Goal: Information Seeking & Learning: Learn about a topic

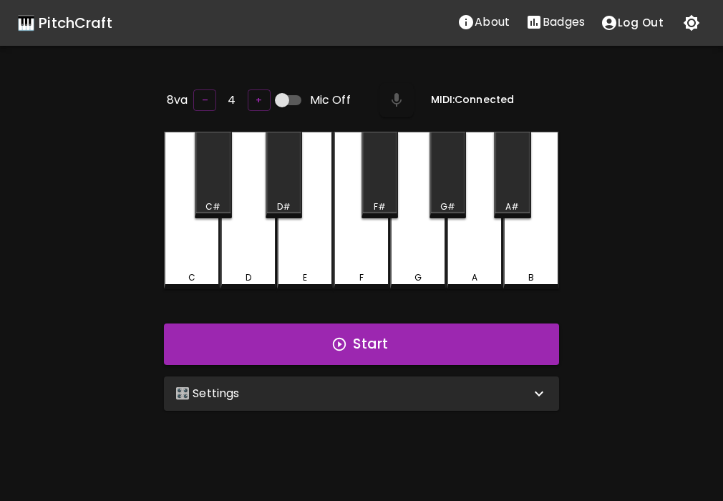
click at [377, 254] on div "F" at bounding box center [362, 211] width 56 height 158
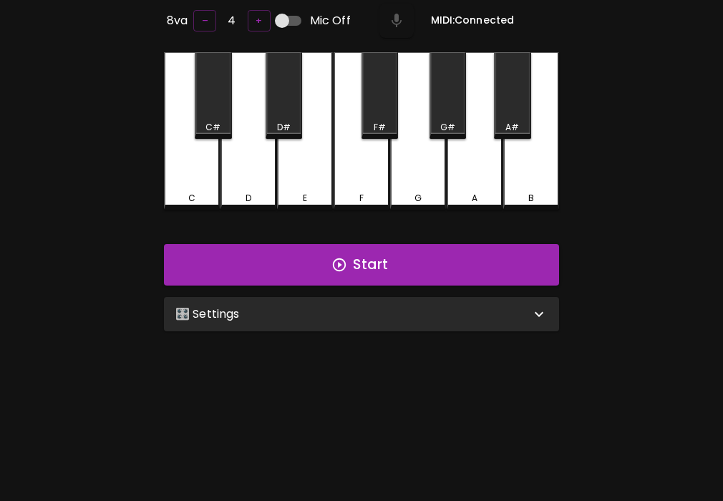
scroll to position [83, 0]
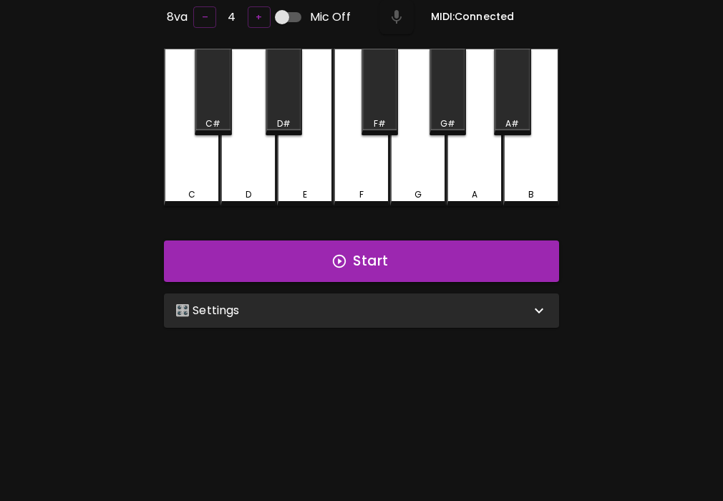
click at [356, 326] on div "🎛️ Settings Level 11 | C, D, E, F, G, A, B, F#, C#, G#, D#, A# 21 Level Mode Se…" at bounding box center [361, 311] width 407 height 46
click at [364, 309] on div "🎛️ Settings" at bounding box center [352, 310] width 355 height 17
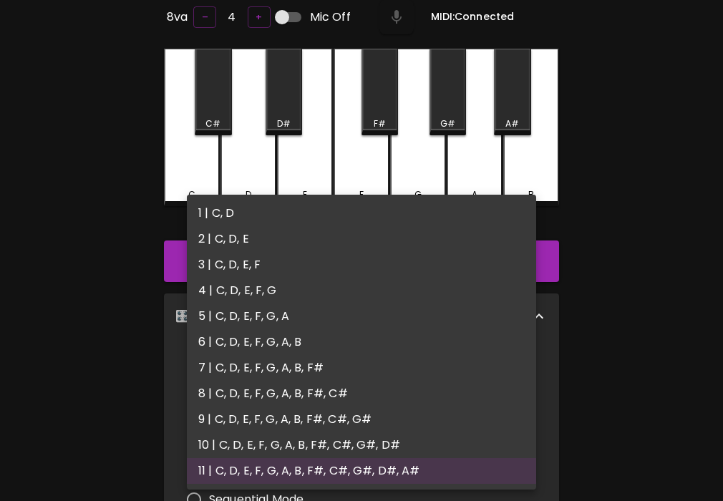
click at [324, 367] on body "🎹 PitchCraft About Badges Log Out 8va – 4 + Mic Off MIDI: Connected C C# D D# E…" at bounding box center [361, 391] width 723 height 949
click at [304, 221] on li "1 | C, D" at bounding box center [361, 213] width 349 height 26
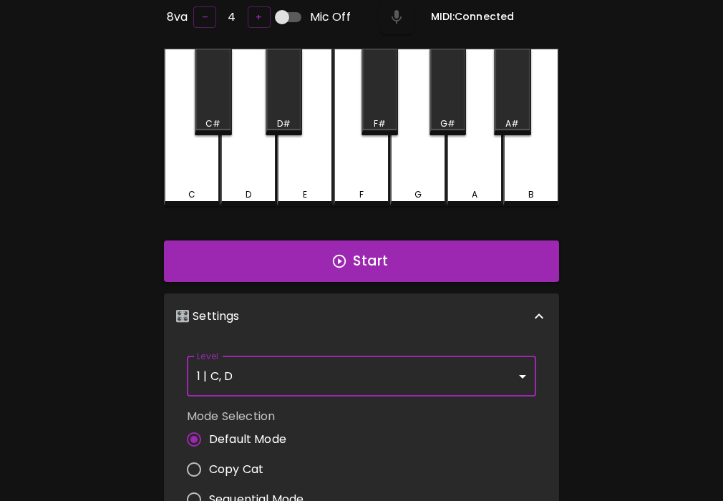
type input "1"
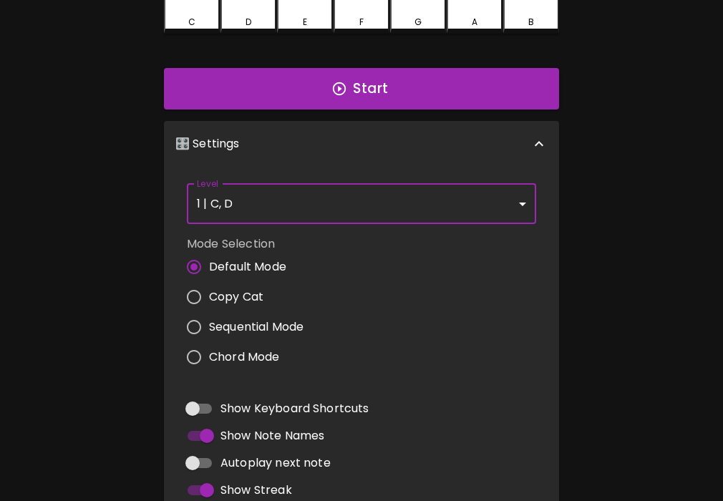
scroll to position [252, 0]
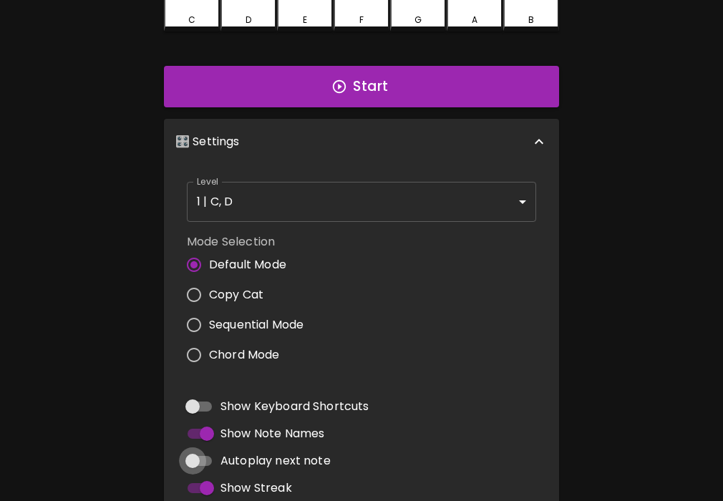
click at [198, 458] on input "Autoplay next note" at bounding box center [193, 461] width 82 height 27
checkbox input "true"
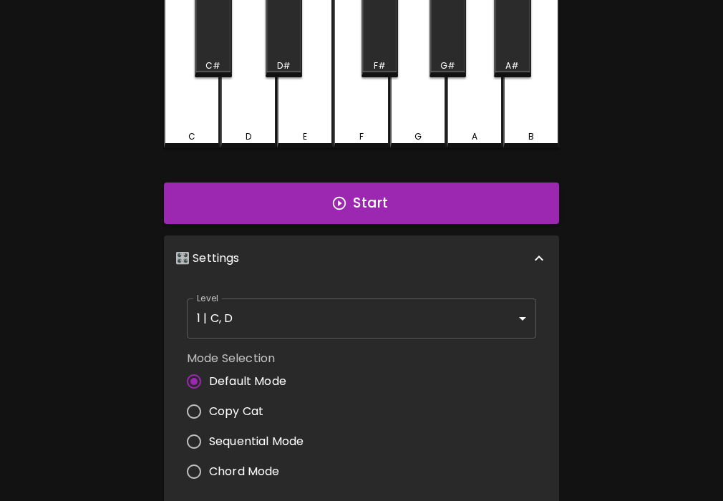
scroll to position [0, 0]
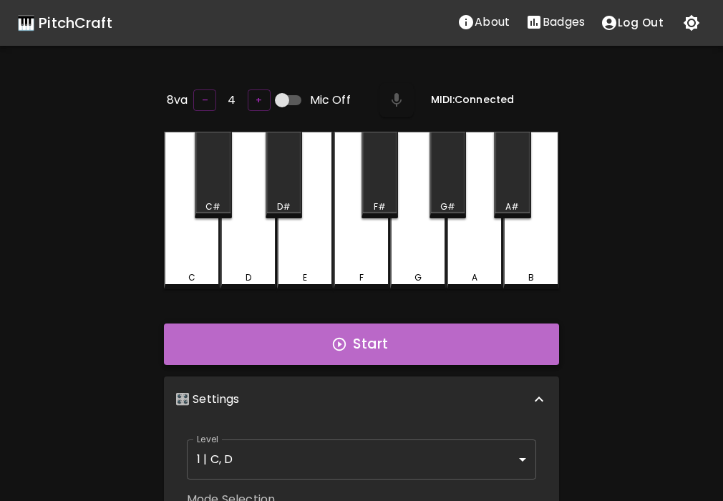
click at [361, 342] on button "Start" at bounding box center [361, 345] width 395 height 42
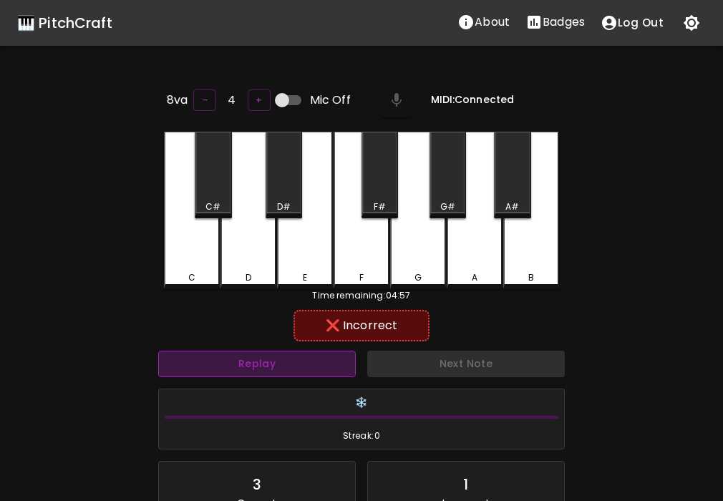
click at [325, 370] on button "Replay" at bounding box center [257, 364] width 198 height 26
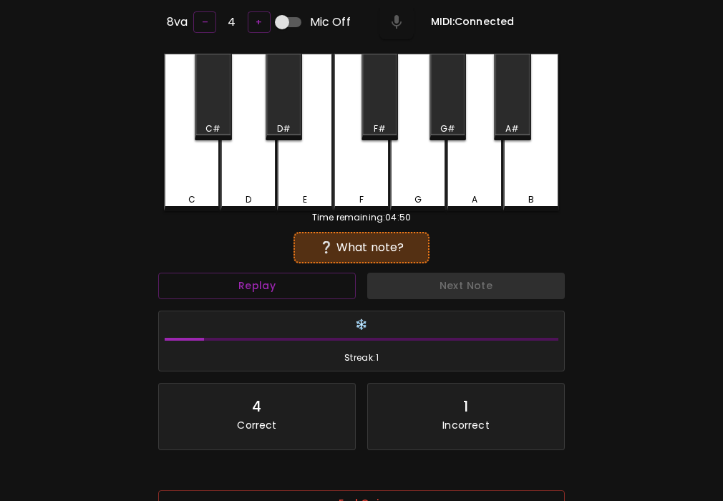
scroll to position [180, 0]
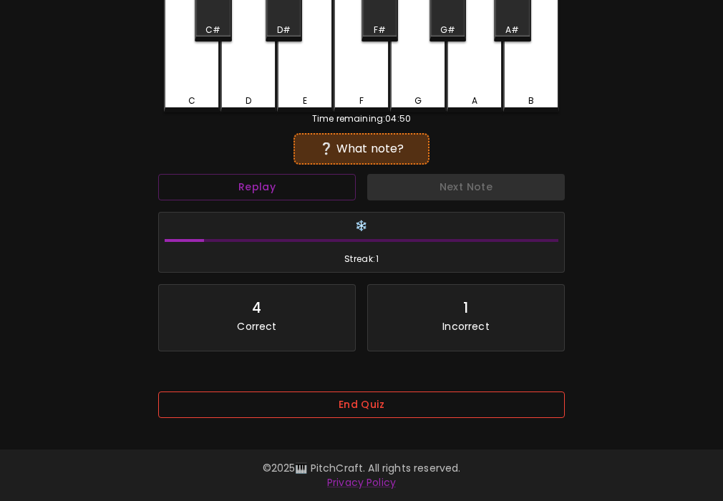
click at [370, 400] on button "End Quiz" at bounding box center [361, 405] width 407 height 26
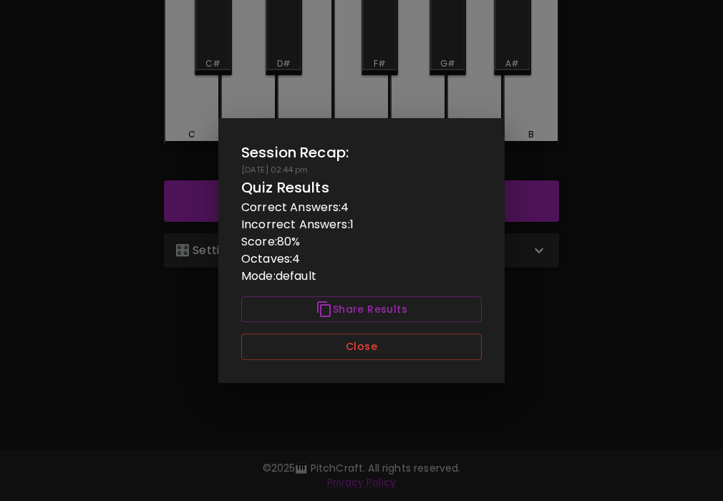
scroll to position [143, 0]
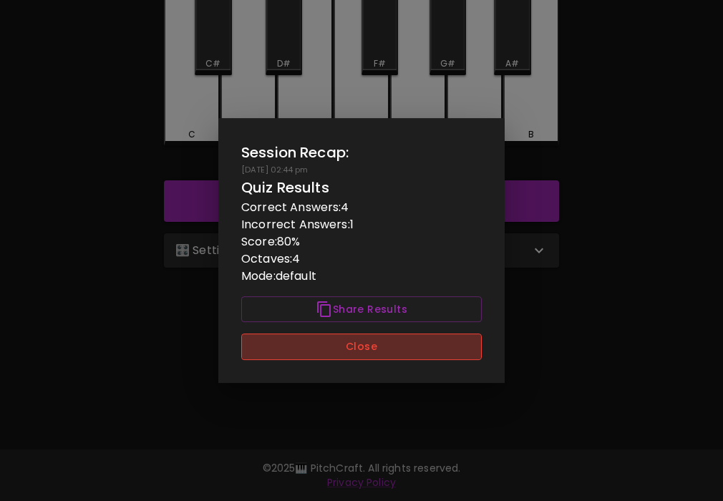
click at [382, 349] on button "Close" at bounding box center [361, 347] width 241 height 26
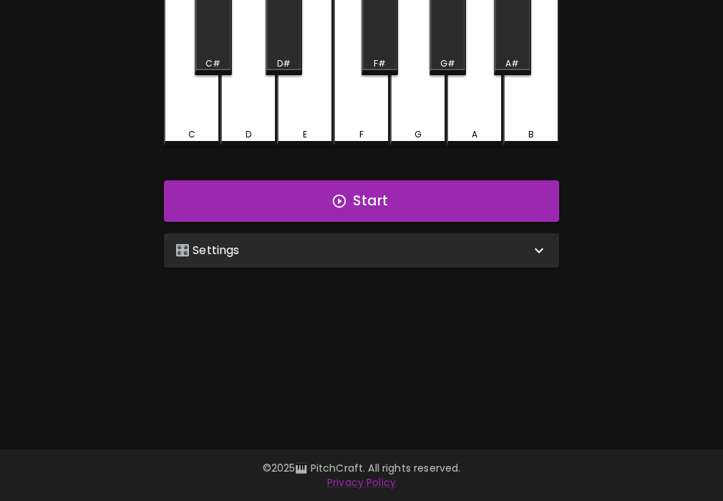
click at [390, 261] on div "🎛️ Settings" at bounding box center [361, 250] width 395 height 34
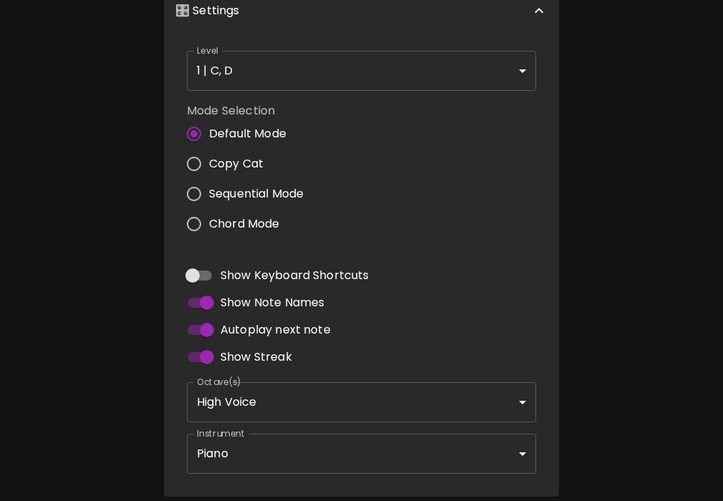
scroll to position [444, 0]
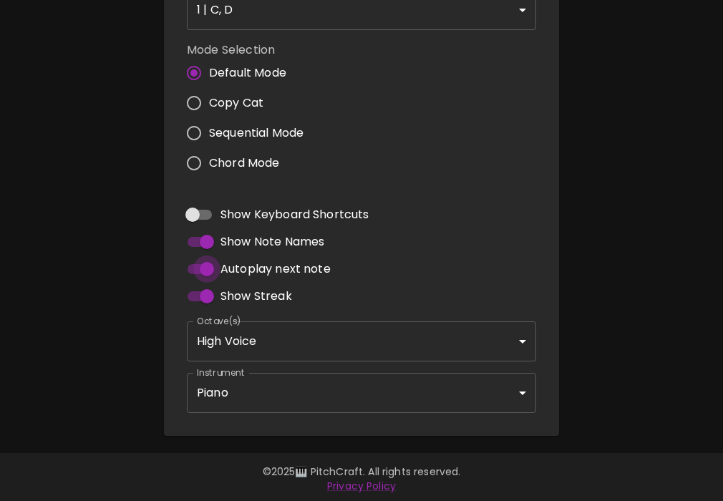
click at [211, 266] on input "Autoplay next note" at bounding box center [207, 269] width 82 height 27
checkbox input "false"
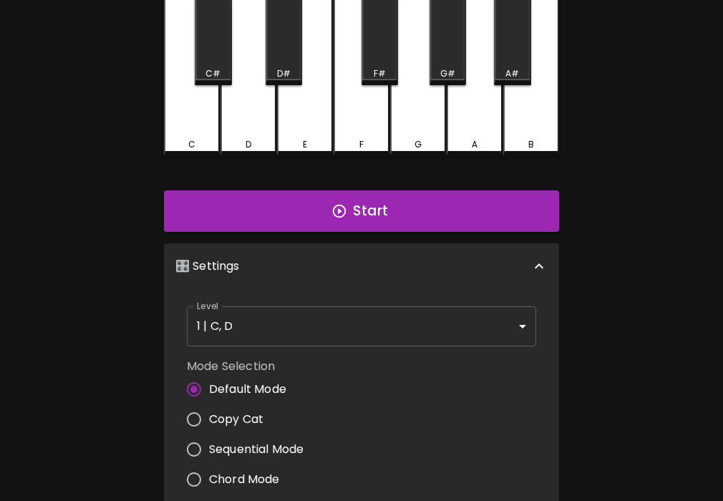
scroll to position [0, 0]
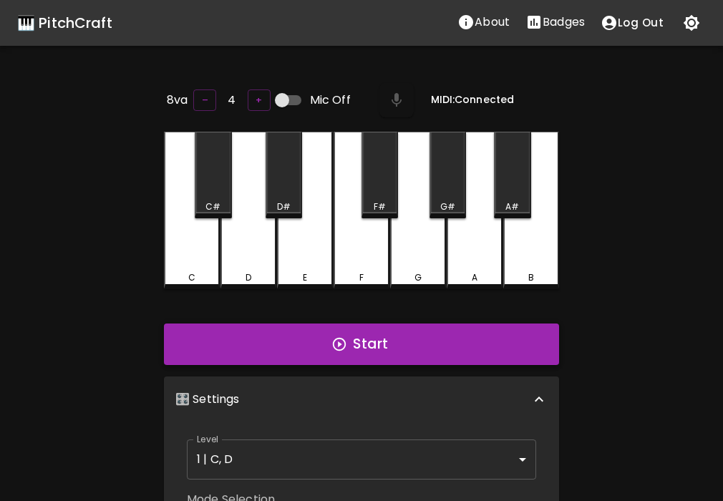
click at [361, 339] on button "Start" at bounding box center [361, 345] width 395 height 42
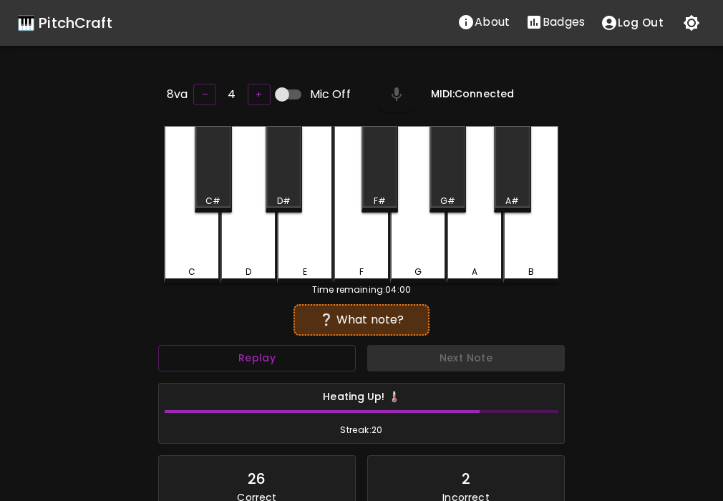
scroll to position [180, 0]
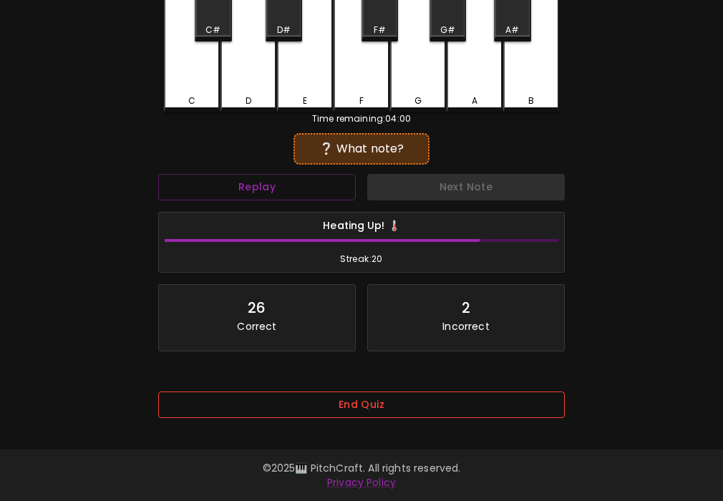
click at [376, 394] on button "End Quiz" at bounding box center [361, 405] width 407 height 26
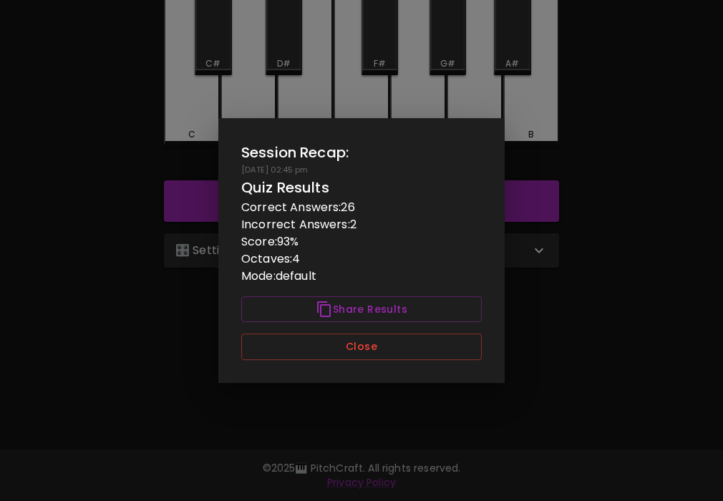
scroll to position [0, 0]
click at [373, 339] on button "Close" at bounding box center [361, 347] width 241 height 26
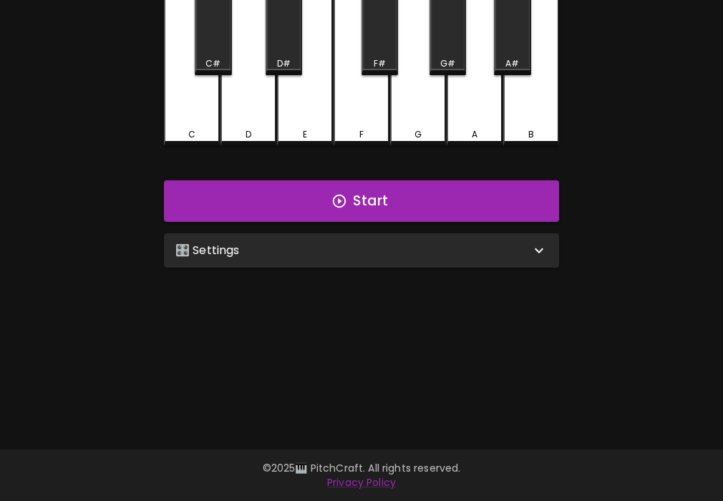
click at [382, 242] on div "🎛️ Settings" at bounding box center [352, 250] width 355 height 17
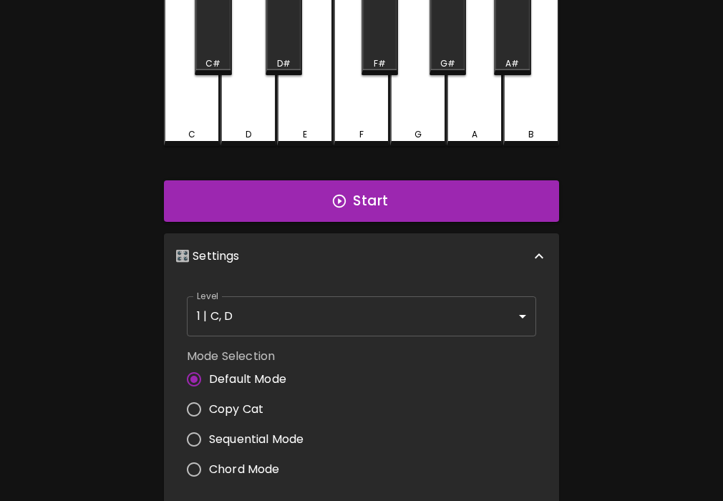
click at [254, 403] on span "Copy Cat" at bounding box center [236, 409] width 54 height 17
click at [209, 403] on input "Copy Cat" at bounding box center [194, 410] width 30 height 30
radio input "true"
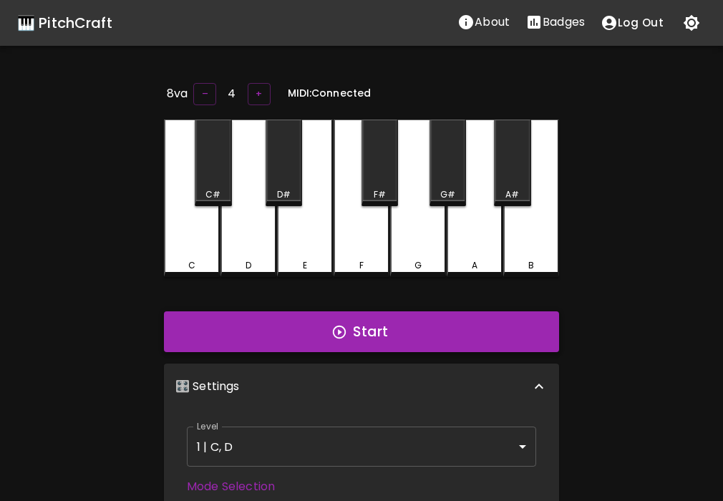
click at [382, 329] on button "Start" at bounding box center [361, 332] width 395 height 42
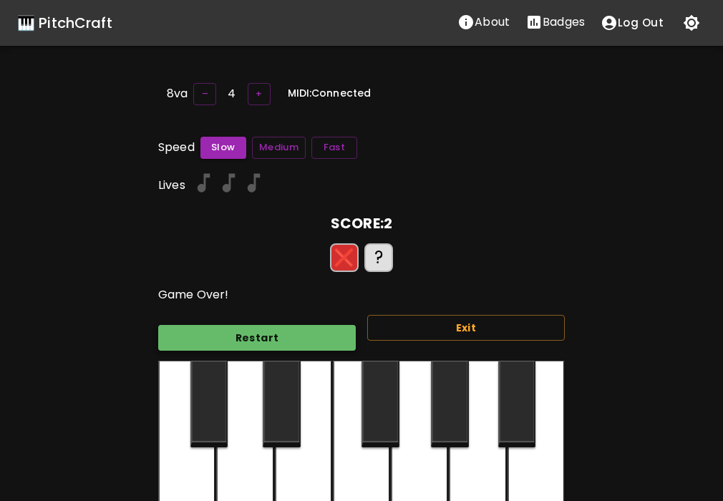
click at [300, 331] on button "Restart" at bounding box center [257, 338] width 198 height 26
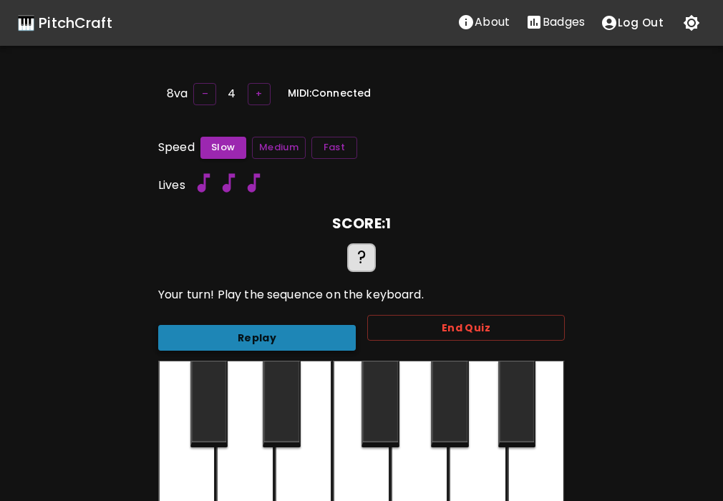
click at [300, 331] on button "Replay" at bounding box center [257, 338] width 198 height 26
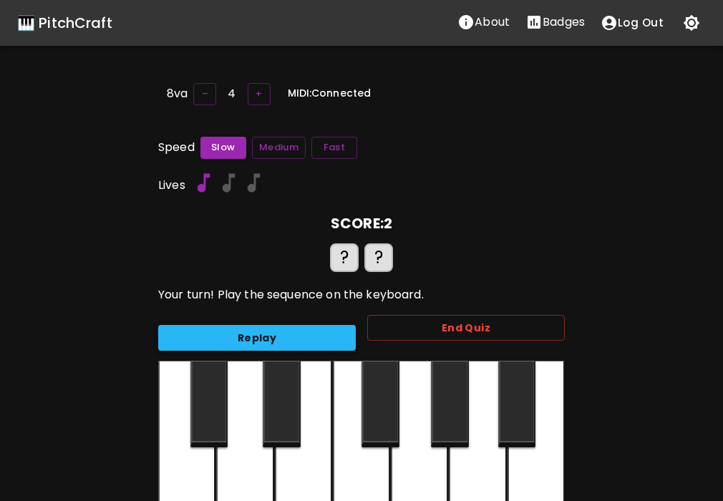
click at [300, 331] on button "Replay" at bounding box center [257, 338] width 198 height 26
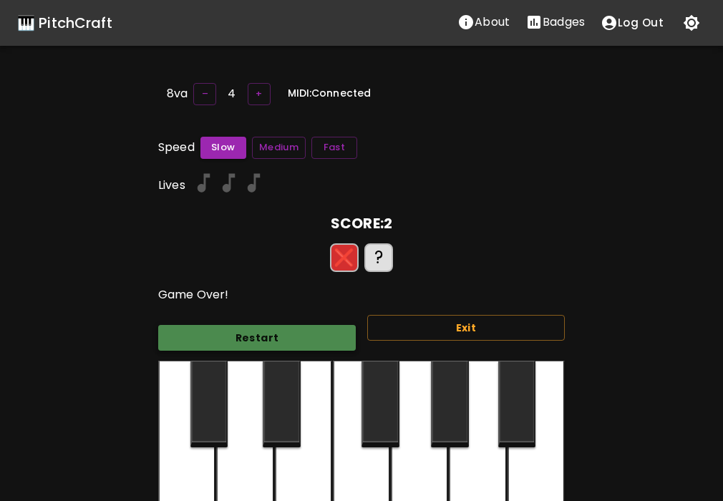
click at [286, 338] on button "Restart" at bounding box center [257, 338] width 198 height 26
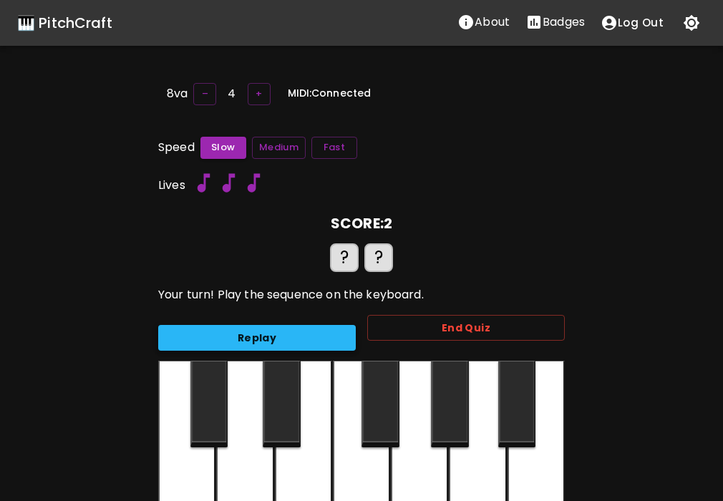
click at [286, 338] on button "Replay" at bounding box center [257, 338] width 198 height 26
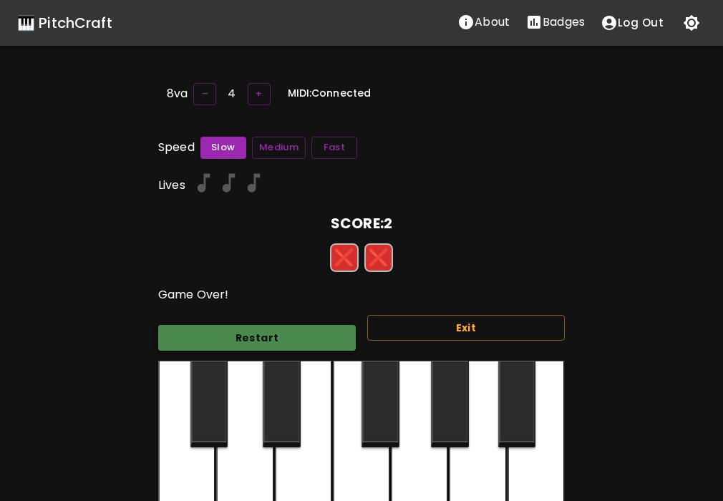
click at [286, 338] on button "Restart" at bounding box center [257, 338] width 198 height 26
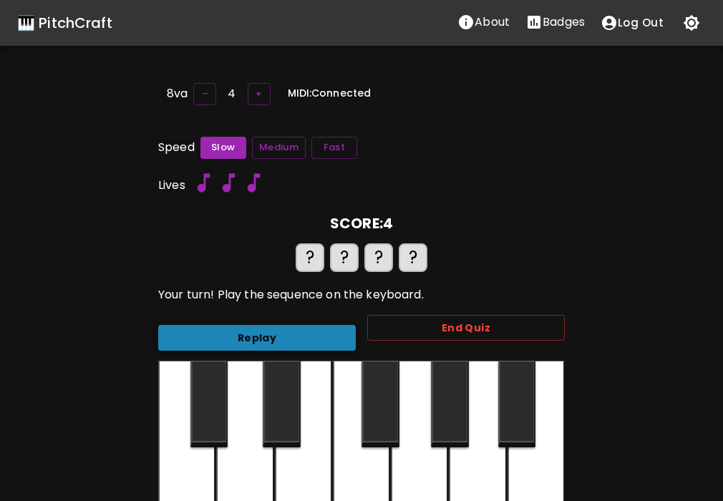
click at [285, 338] on button "Replay" at bounding box center [257, 338] width 198 height 26
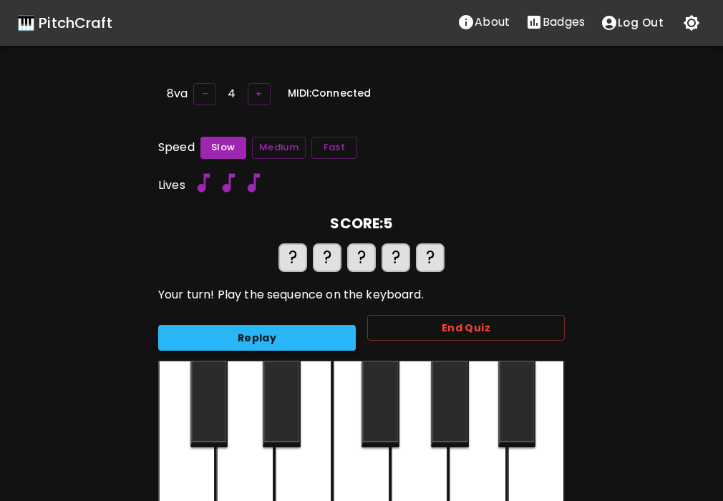
click at [233, 329] on button "Replay" at bounding box center [257, 338] width 198 height 26
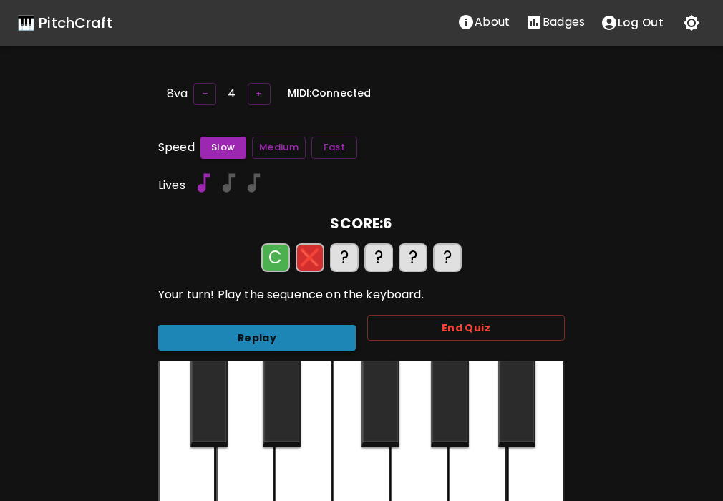
click at [233, 329] on button "Replay" at bounding box center [257, 338] width 198 height 26
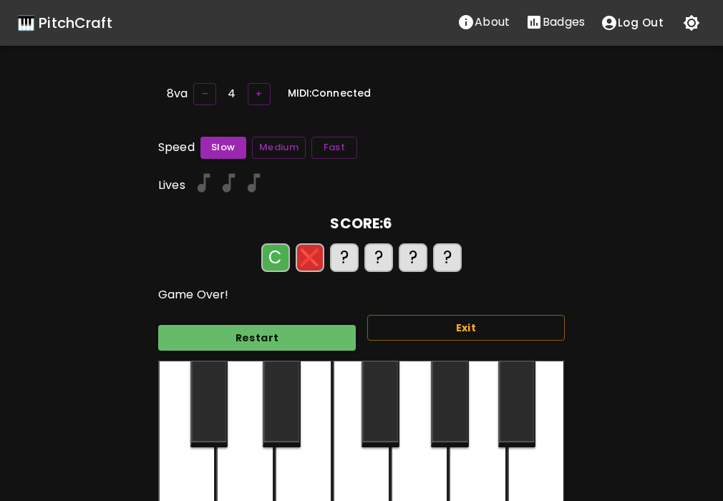
click at [416, 338] on div "Exit" at bounding box center [460, 333] width 209 height 58
click at [420, 329] on button "Exit" at bounding box center [466, 328] width 198 height 26
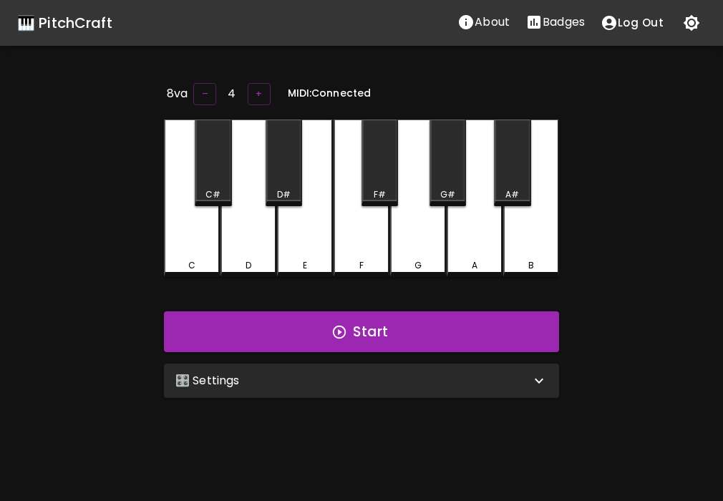
click at [378, 372] on div "🎛️ Settings" at bounding box center [352, 380] width 355 height 17
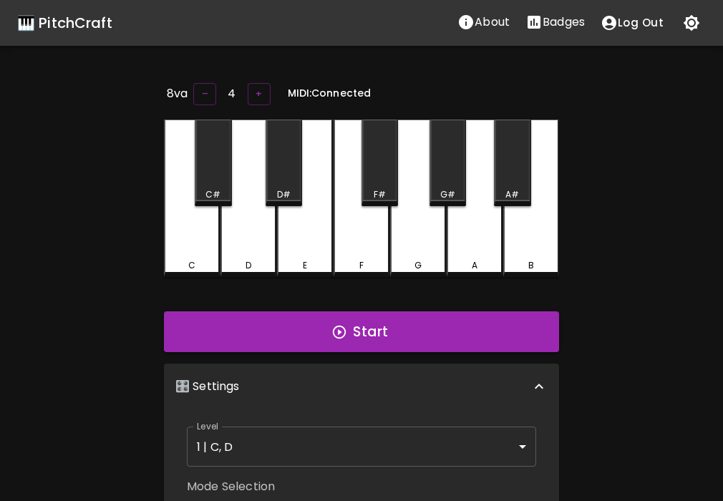
scroll to position [6, 0]
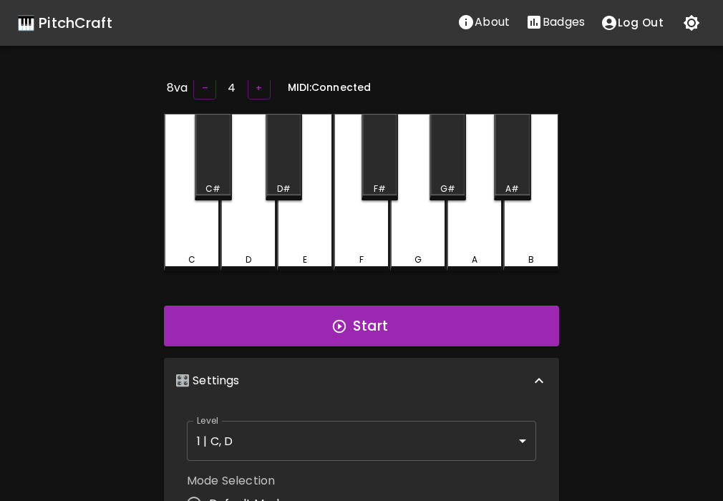
click at [345, 435] on body "🎹 PitchCraft About Badges Log Out 8va – 4 + MIDI: Connected C C# D D# E F F# G …" at bounding box center [361, 468] width 723 height 936
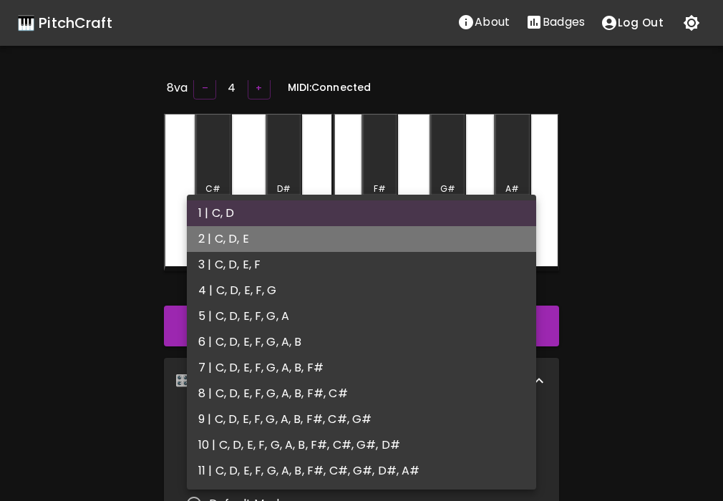
click at [324, 230] on li "2 | C, D, E" at bounding box center [361, 239] width 349 height 26
type input "3"
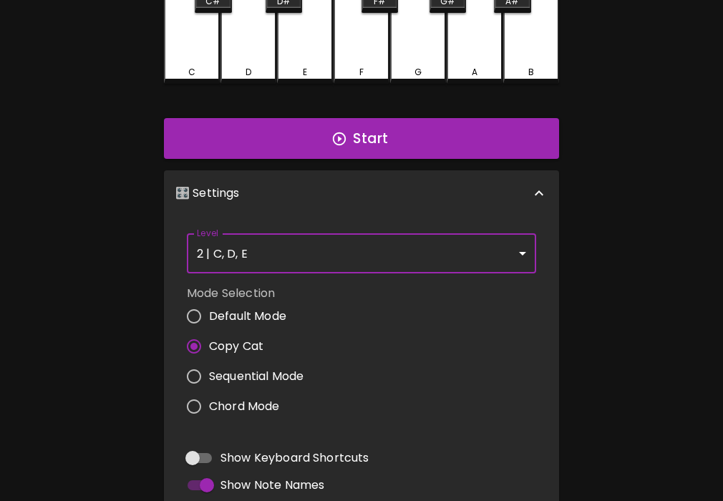
click at [259, 316] on span "Default Mode" at bounding box center [247, 316] width 77 height 17
click at [209, 316] on input "Default Mode" at bounding box center [194, 316] width 30 height 30
radio input "true"
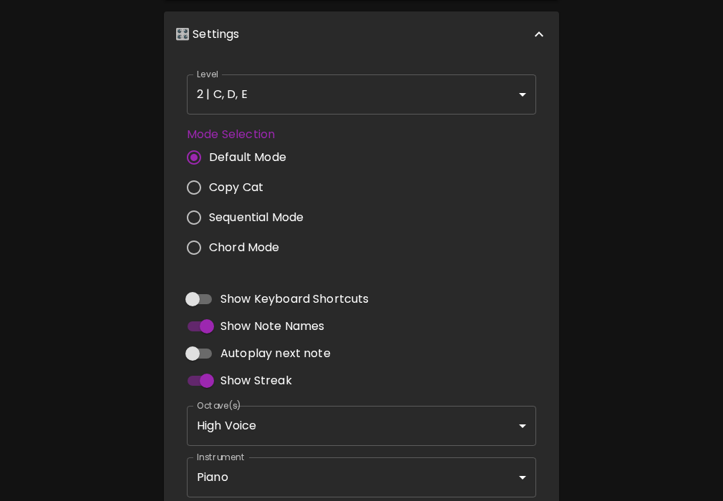
scroll to position [444, 0]
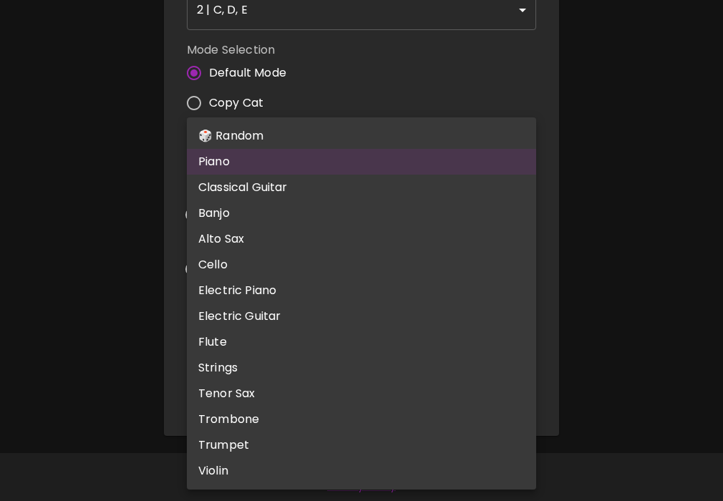
click at [354, 378] on body "🎹 PitchCraft About Badges Log Out 8va – 4 + Mic Off MIDI: Connected C C# D D# E…" at bounding box center [361, 30] width 723 height 949
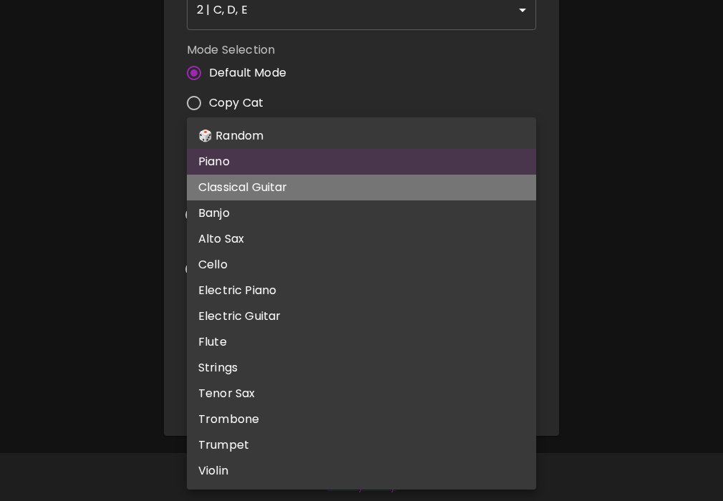
click at [304, 192] on li "Classical Guitar" at bounding box center [361, 188] width 349 height 26
type input "acoustic_guitar_nylon"
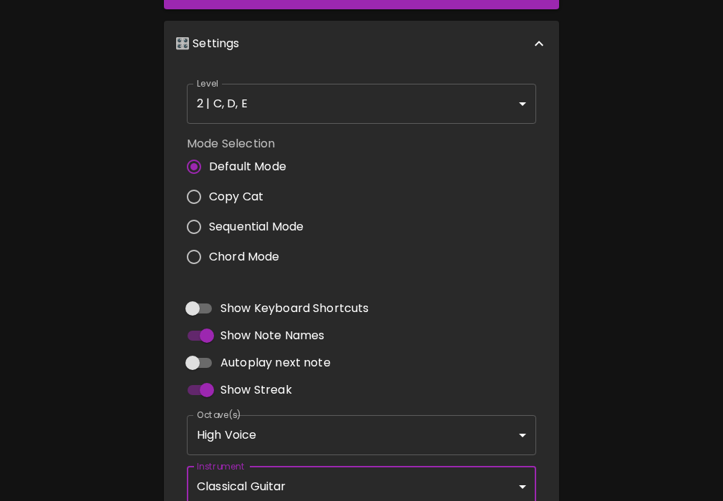
scroll to position [0, 0]
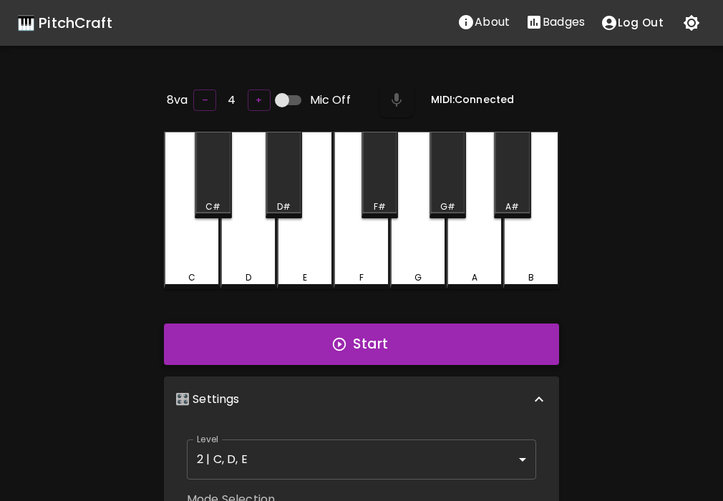
click at [283, 344] on button "Start" at bounding box center [361, 345] width 395 height 42
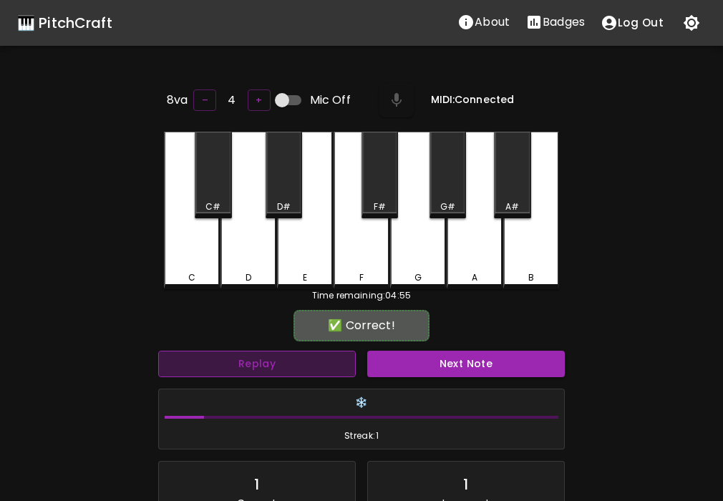
click at [285, 368] on button "Replay" at bounding box center [257, 364] width 198 height 26
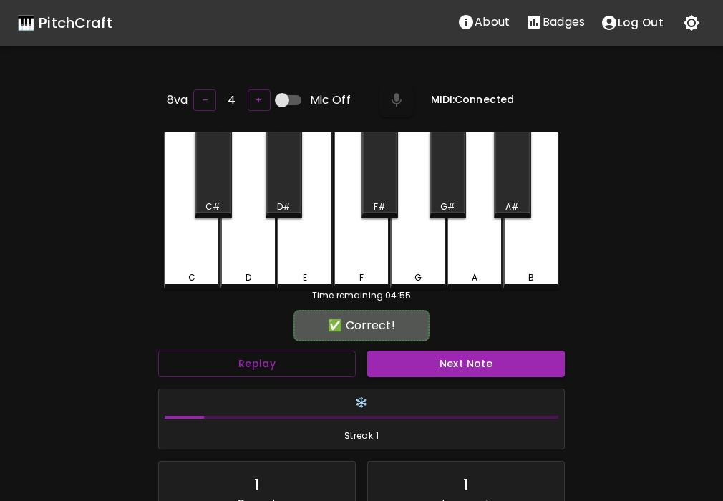
scroll to position [6, 0]
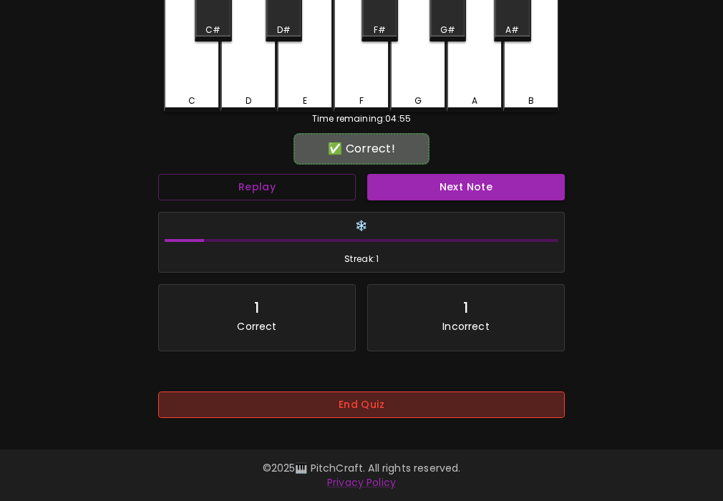
click at [368, 395] on button "End Quiz" at bounding box center [361, 405] width 407 height 26
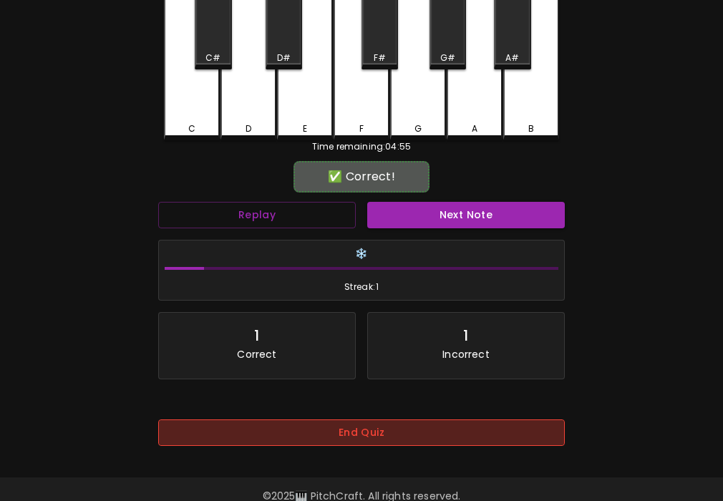
scroll to position [0, 0]
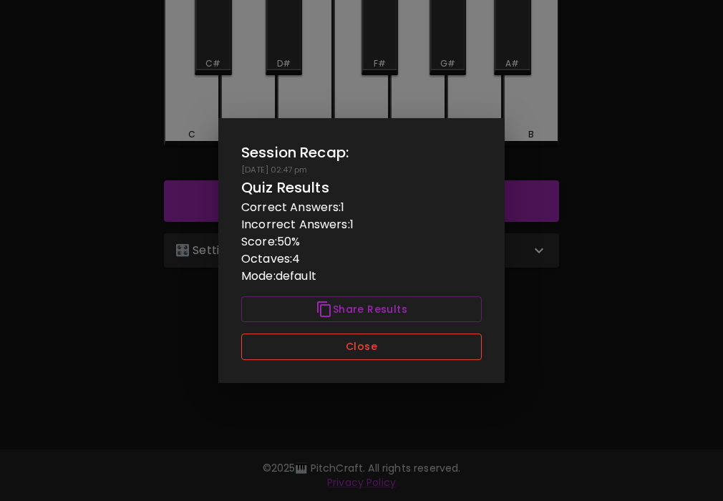
click at [376, 345] on button "Close" at bounding box center [361, 347] width 241 height 26
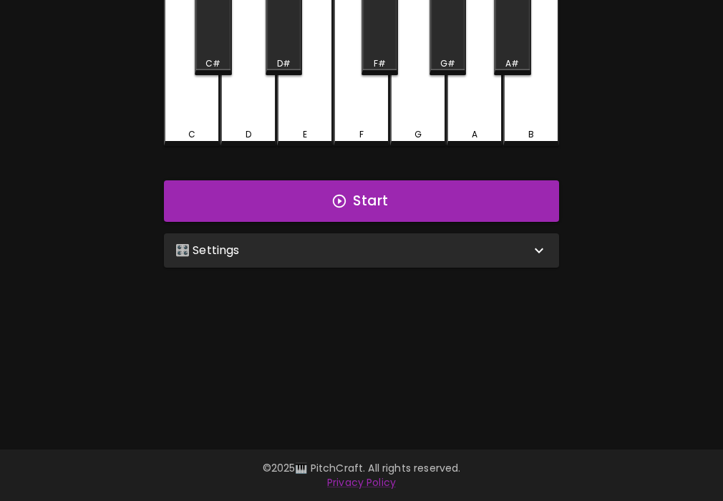
click at [399, 253] on div "🎛️ Settings" at bounding box center [352, 250] width 355 height 17
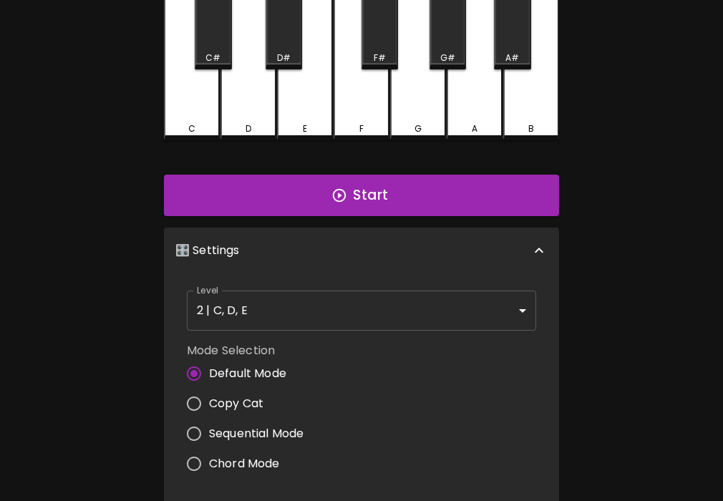
scroll to position [444, 0]
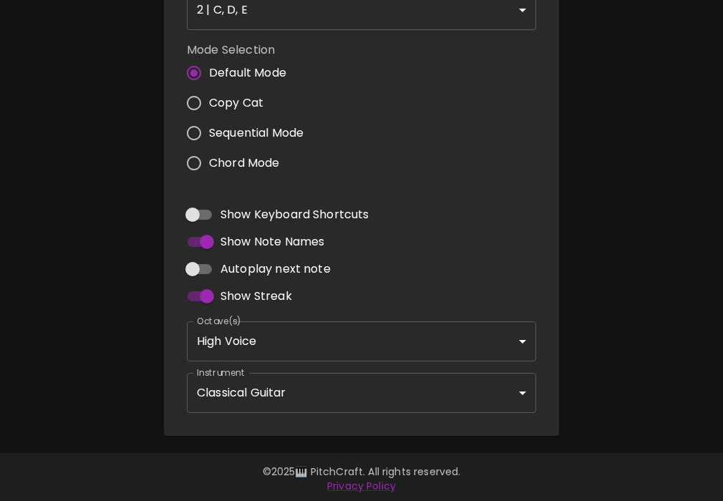
click at [273, 390] on body "🎹 PitchCraft About Badges Log Out 8va – 4 + Mic Off MIDI: Connected C C# D D# E…" at bounding box center [361, 30] width 723 height 949
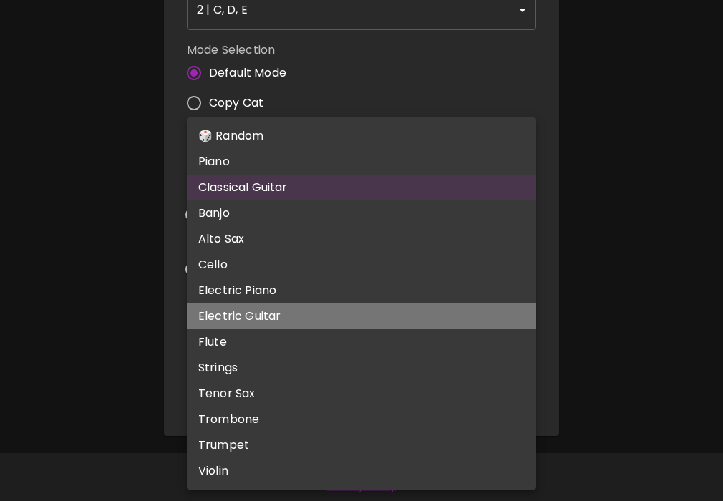
click at [278, 311] on li "Electric Guitar" at bounding box center [361, 317] width 349 height 26
type input "electric_guitar_clean"
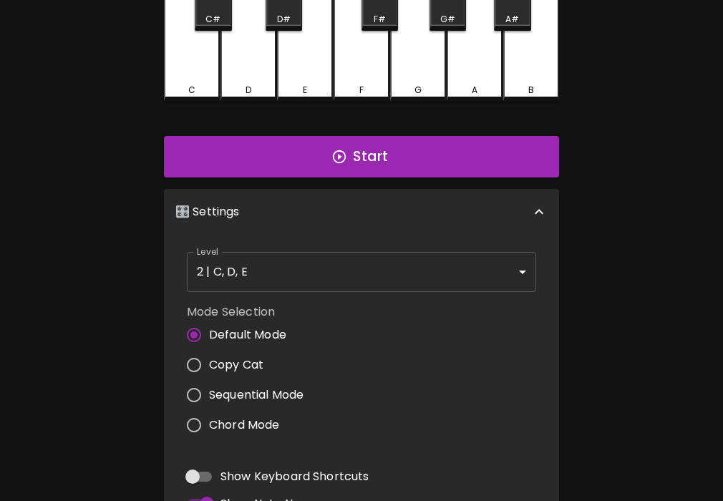
scroll to position [100, 0]
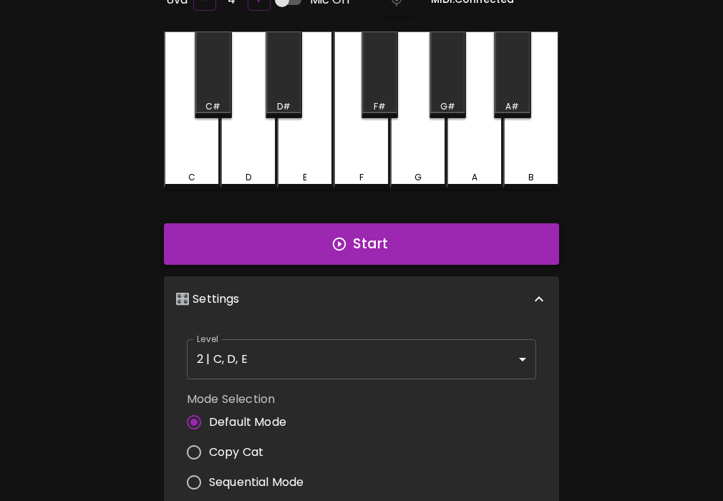
click at [361, 249] on button "Start" at bounding box center [361, 244] width 395 height 42
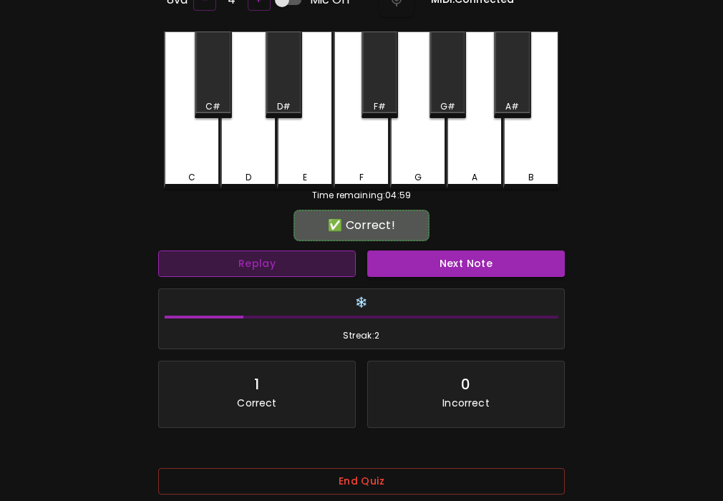
click at [311, 262] on button "Replay" at bounding box center [257, 264] width 198 height 26
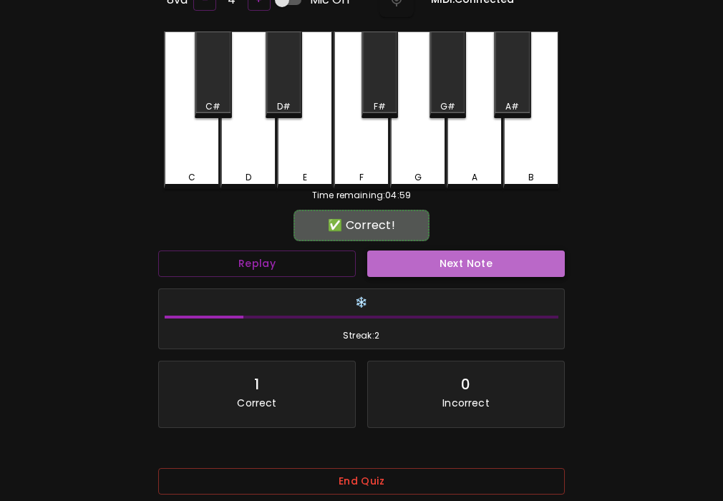
click at [418, 261] on button "Next Note" at bounding box center [466, 264] width 198 height 26
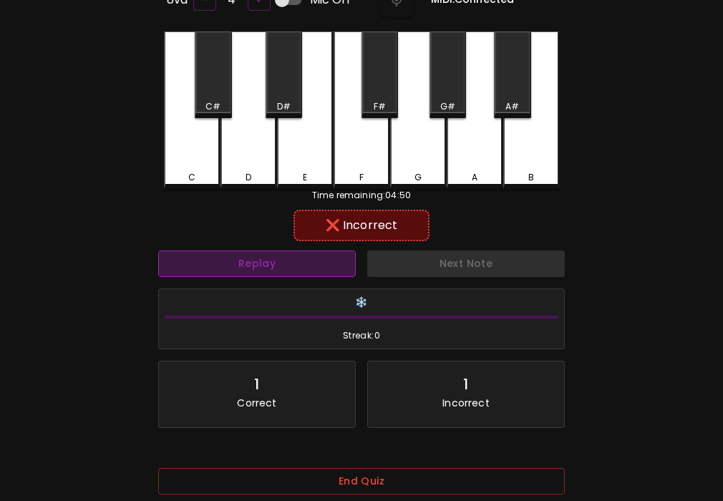
click at [332, 266] on button "Replay" at bounding box center [257, 264] width 198 height 26
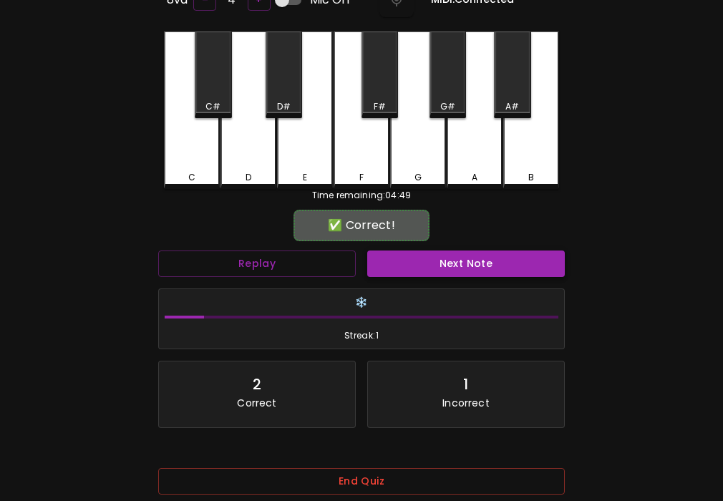
click at [421, 269] on button "Next Note" at bounding box center [466, 264] width 198 height 26
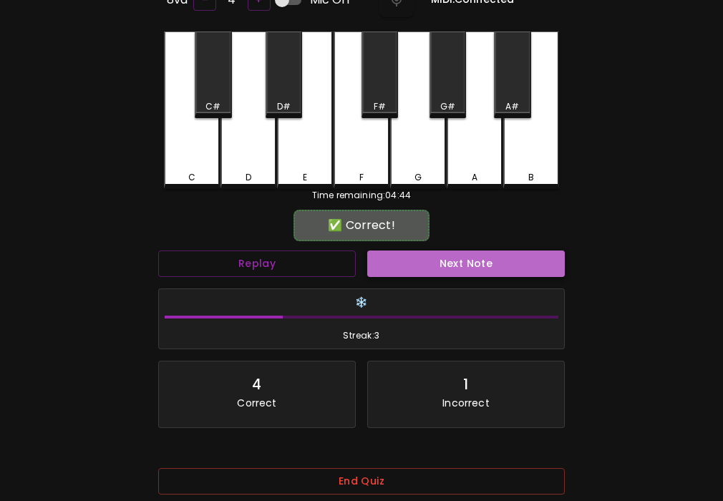
click at [421, 269] on button "Next Note" at bounding box center [466, 264] width 198 height 26
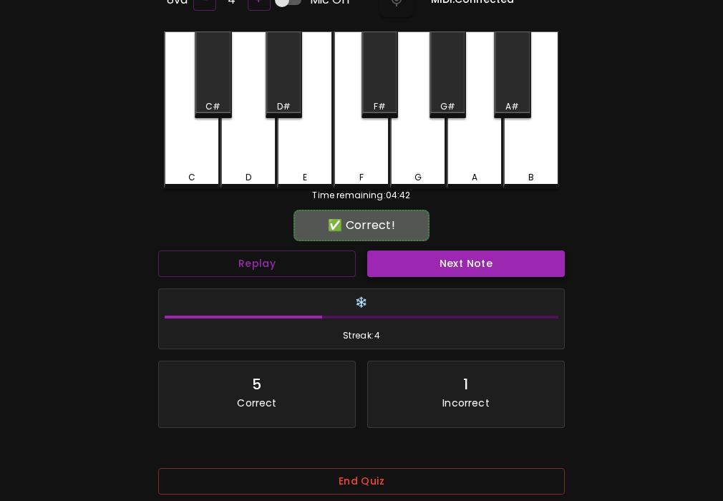
click at [421, 269] on button "Next Note" at bounding box center [466, 264] width 198 height 26
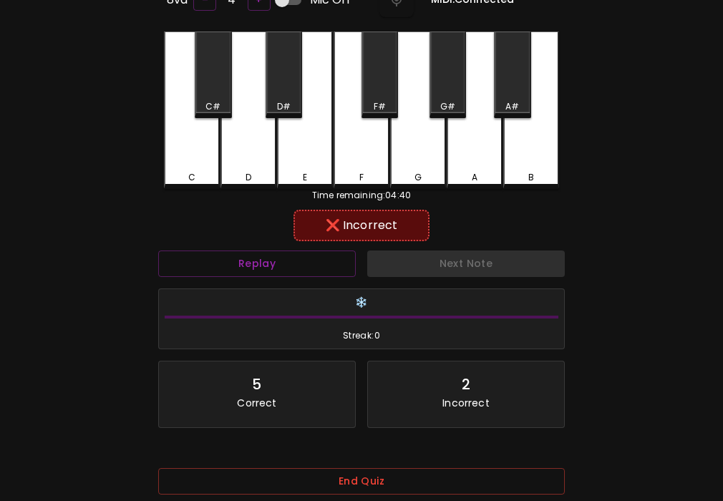
click at [421, 269] on div "Next Note" at bounding box center [466, 264] width 209 height 38
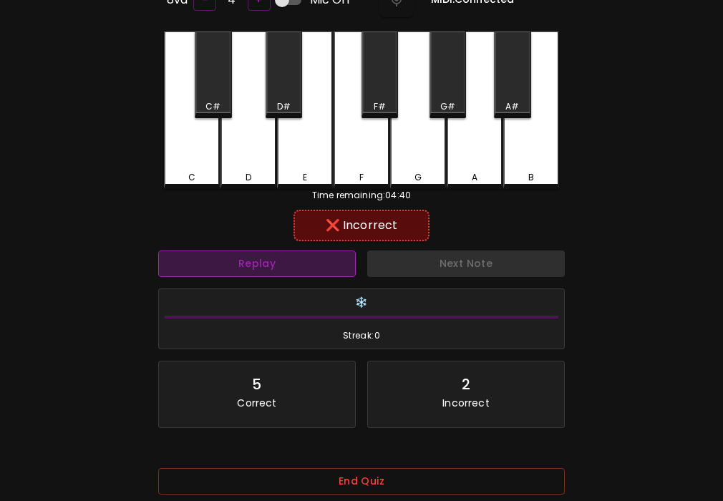
click at [318, 272] on button "Replay" at bounding box center [257, 264] width 198 height 26
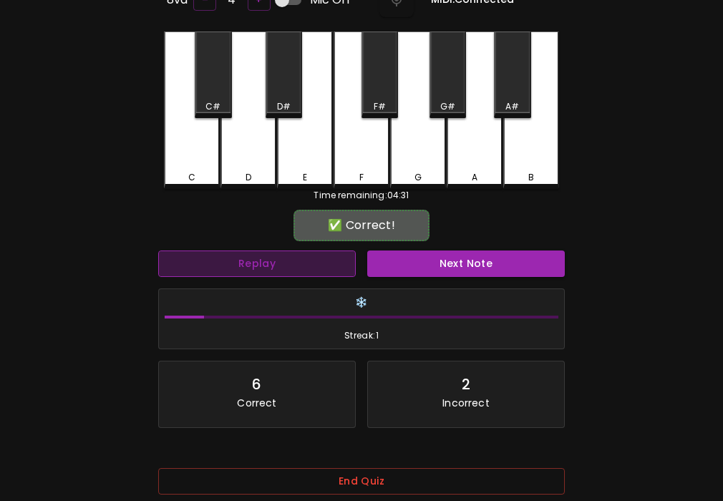
click at [277, 263] on button "Replay" at bounding box center [257, 264] width 198 height 26
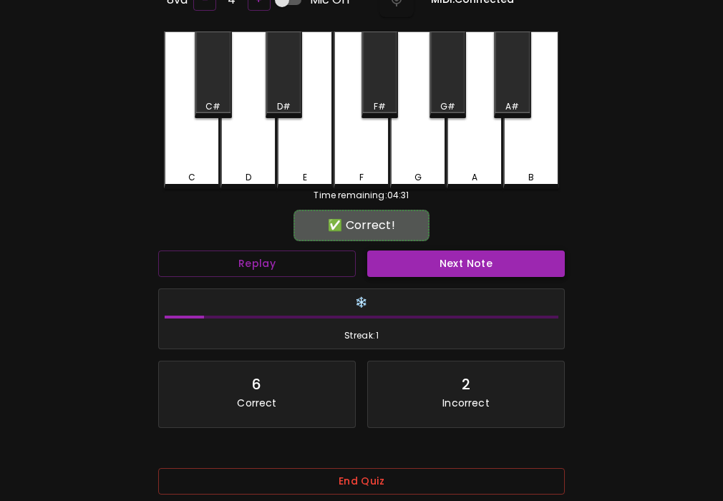
click at [436, 261] on button "Next Note" at bounding box center [466, 264] width 198 height 26
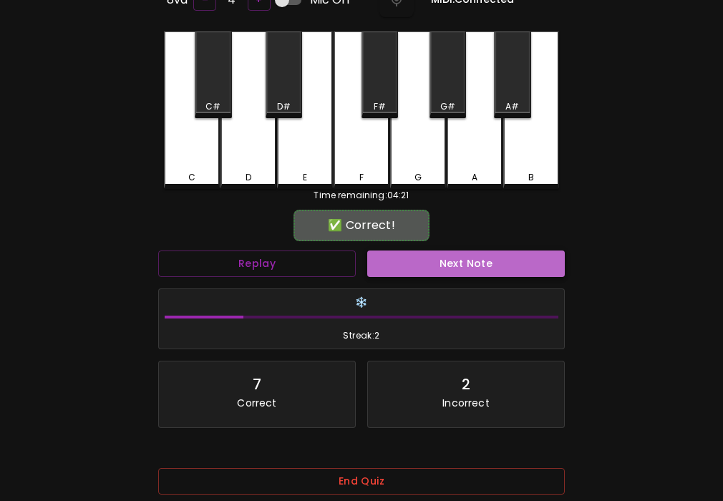
click at [392, 256] on button "Next Note" at bounding box center [466, 264] width 198 height 26
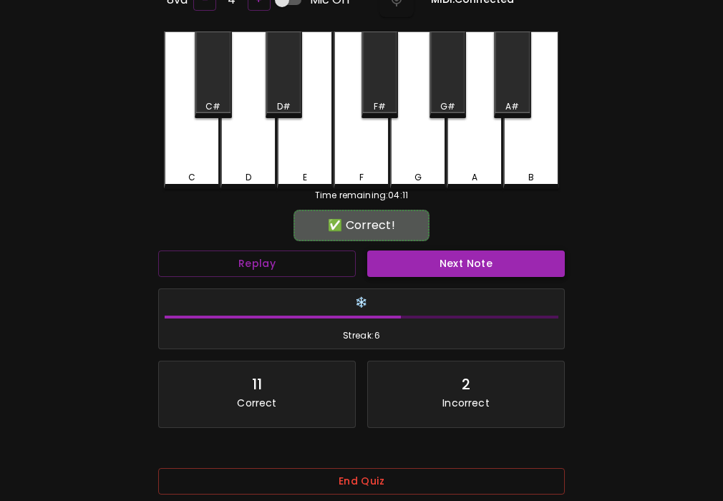
click at [392, 256] on button "Next Note" at bounding box center [466, 264] width 198 height 26
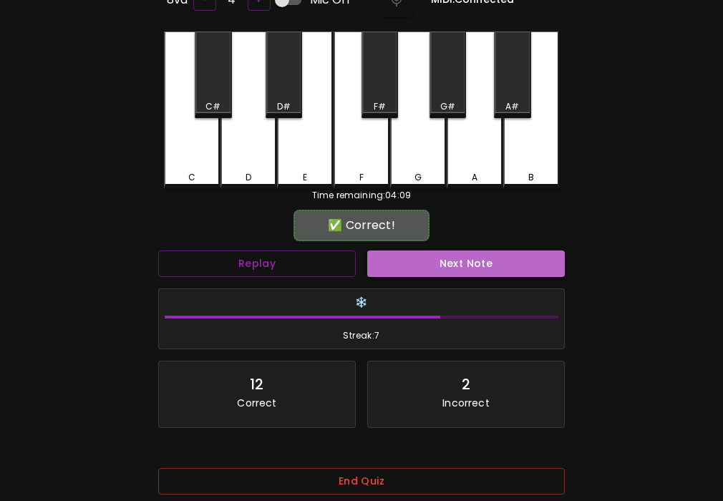
click at [392, 256] on button "Next Note" at bounding box center [466, 264] width 198 height 26
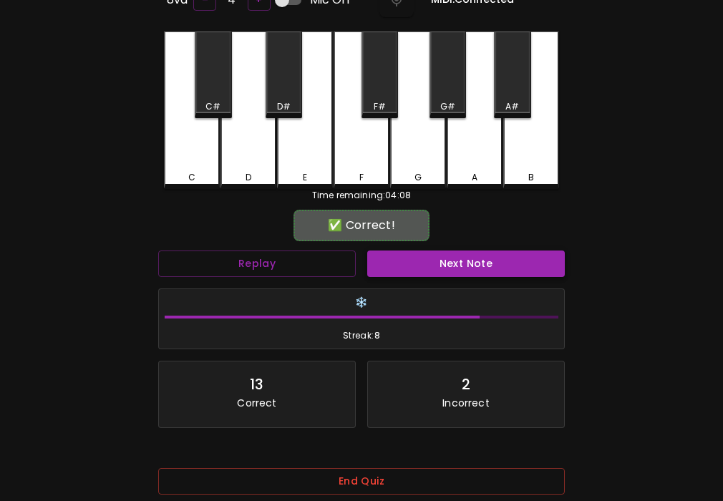
click at [392, 256] on button "Next Note" at bounding box center [466, 264] width 198 height 26
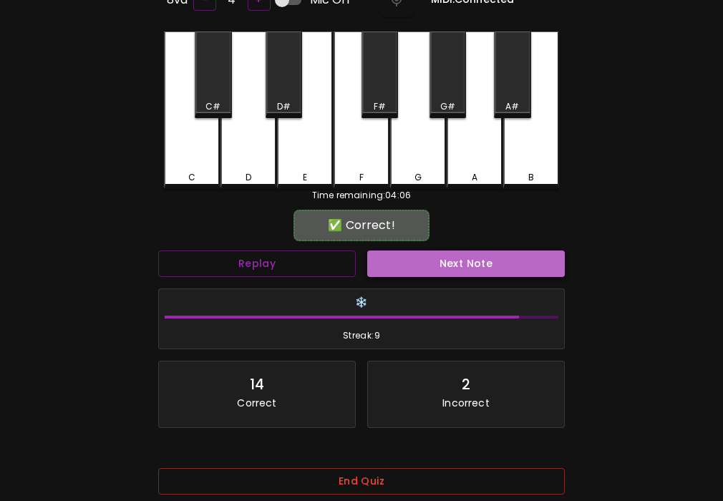
click at [392, 257] on button "Next Note" at bounding box center [466, 264] width 198 height 26
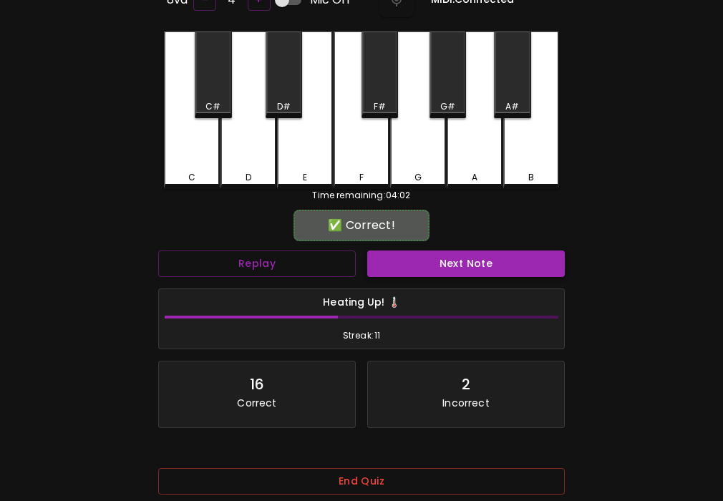
click at [392, 257] on button "Next Note" at bounding box center [466, 264] width 198 height 26
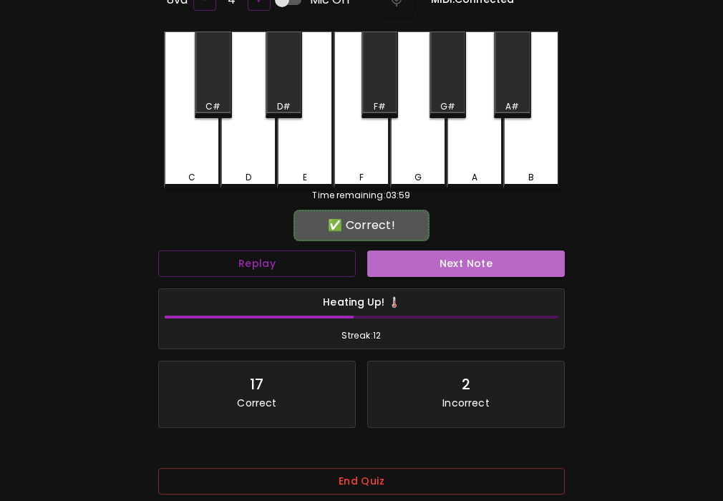
click at [391, 257] on button "Next Note" at bounding box center [466, 264] width 198 height 26
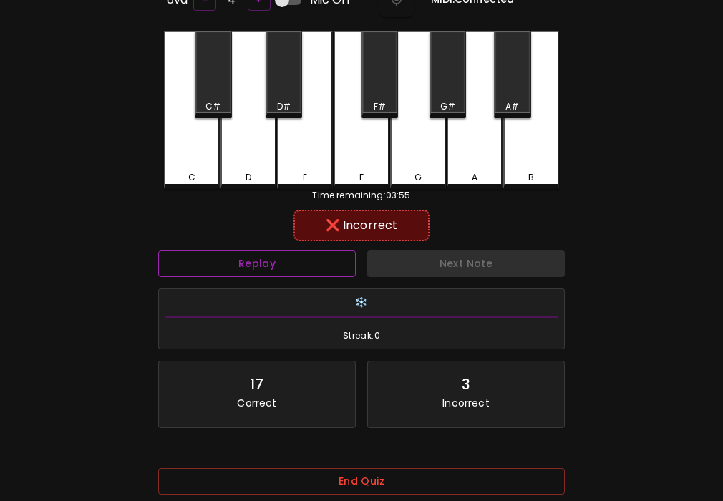
click at [321, 260] on button "Replay" at bounding box center [257, 264] width 198 height 26
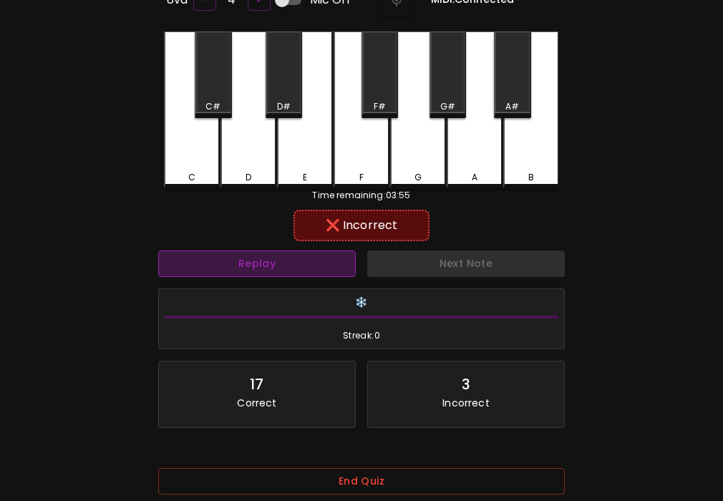
click at [311, 271] on button "Replay" at bounding box center [257, 264] width 198 height 26
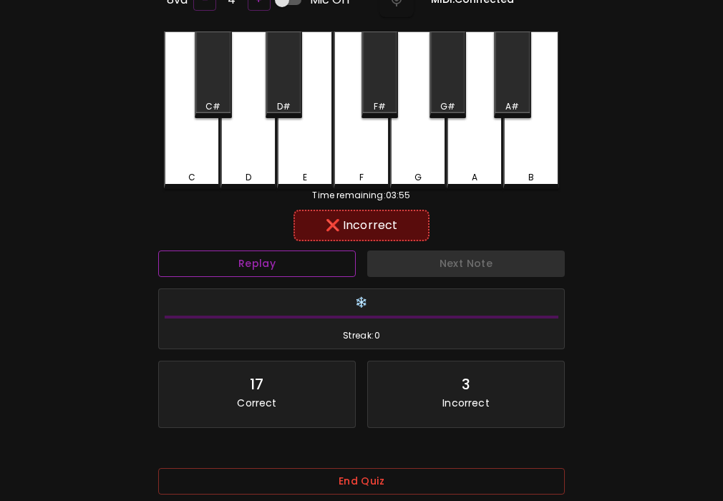
click at [329, 261] on button "Replay" at bounding box center [257, 264] width 198 height 26
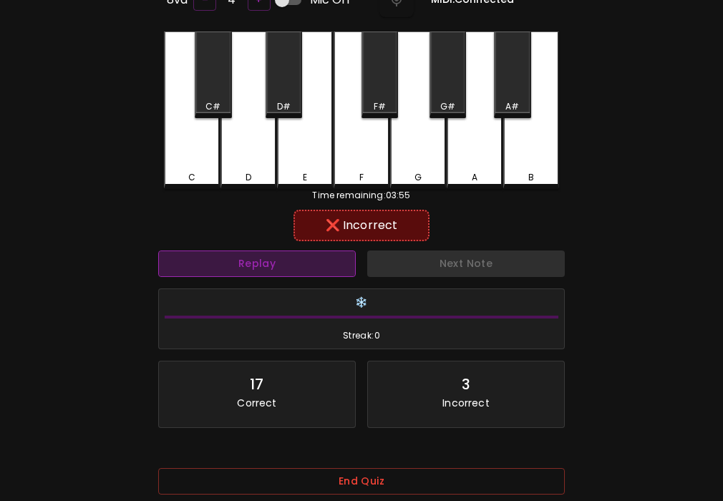
click at [292, 269] on button "Replay" at bounding box center [257, 264] width 198 height 26
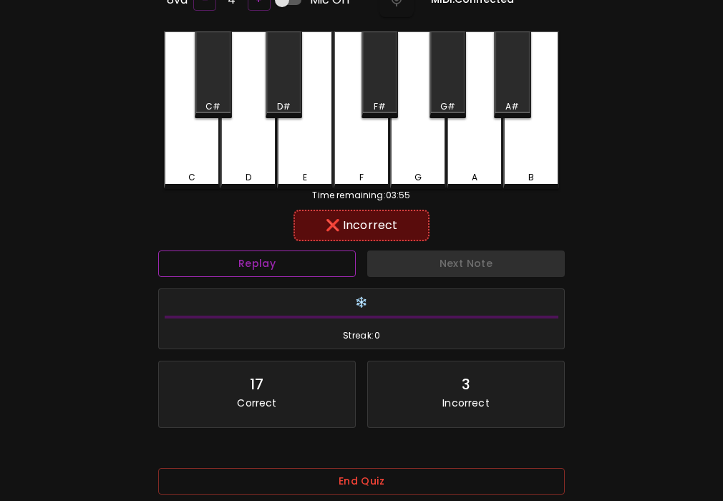
click at [291, 269] on button "Replay" at bounding box center [257, 264] width 198 height 26
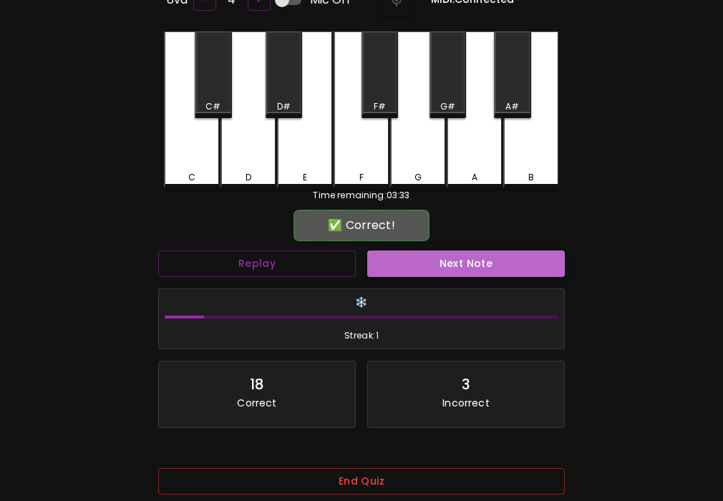
click at [449, 265] on button "Next Note" at bounding box center [466, 264] width 198 height 26
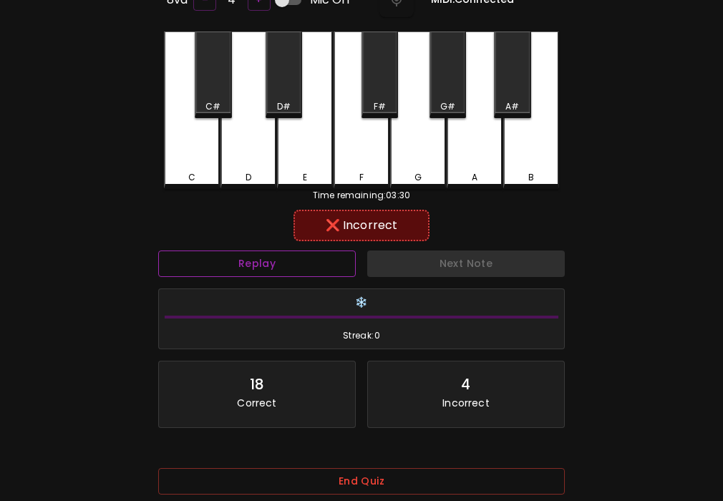
click at [327, 263] on button "Replay" at bounding box center [257, 264] width 198 height 26
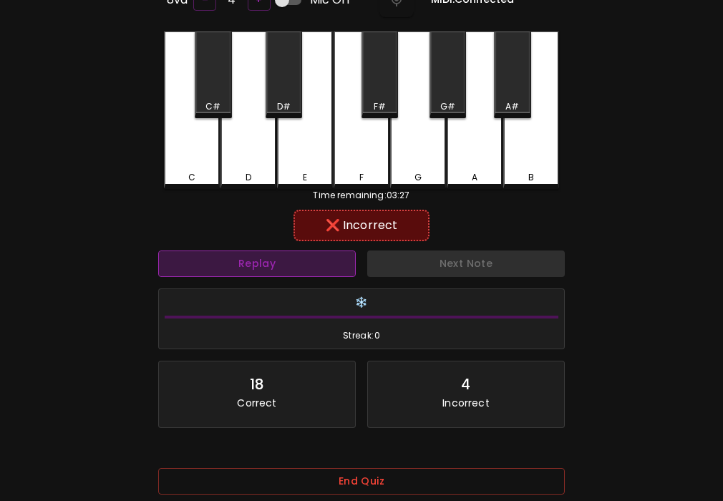
click at [327, 263] on button "Replay" at bounding box center [257, 264] width 198 height 26
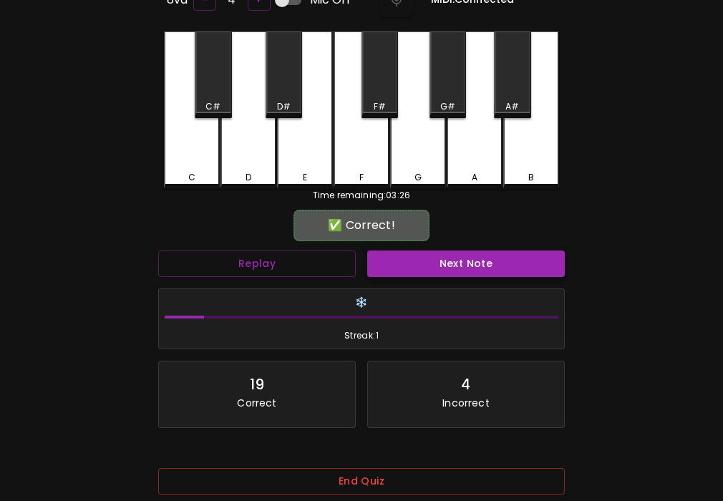
click at [429, 263] on button "Next Note" at bounding box center [466, 264] width 198 height 26
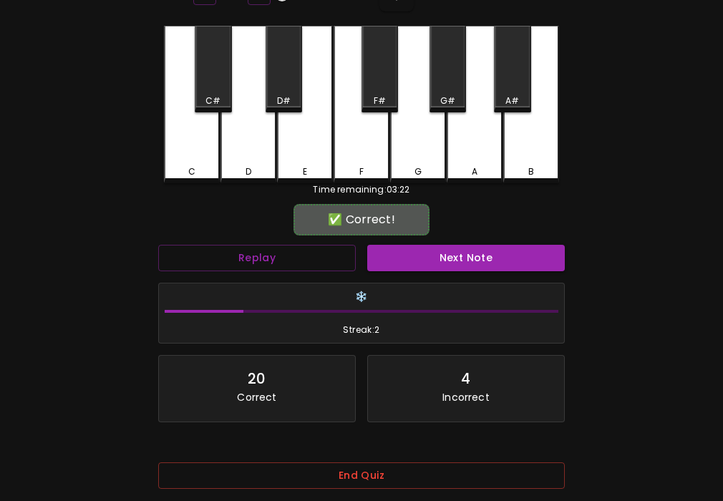
scroll to position [180, 0]
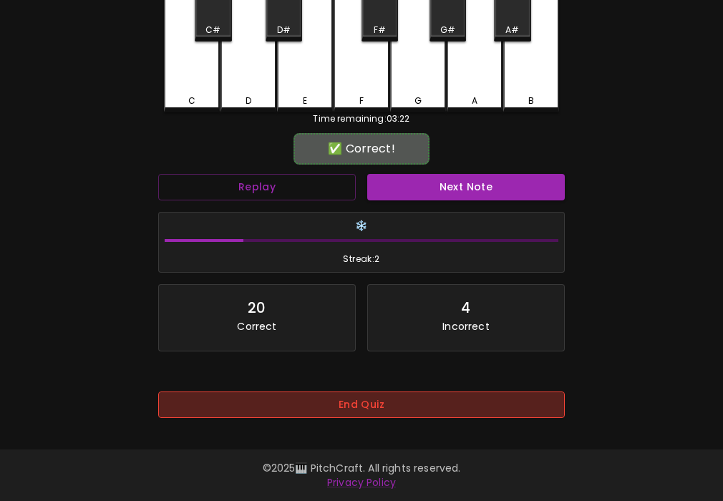
click at [371, 401] on button "End Quiz" at bounding box center [361, 405] width 407 height 26
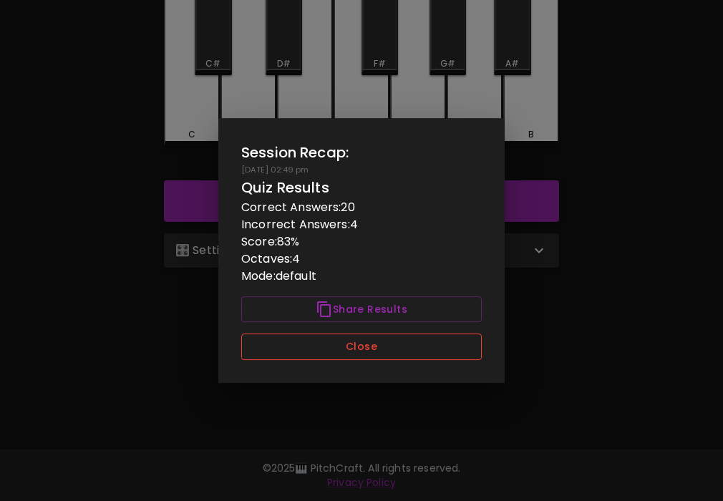
click at [397, 347] on button "Close" at bounding box center [361, 347] width 241 height 26
